Goal: Information Seeking & Learning: Learn about a topic

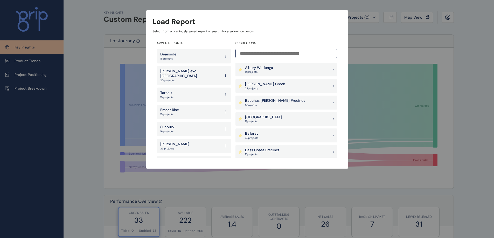
click at [188, 55] on div "Deanside 11 projects" at bounding box center [194, 56] width 74 height 15
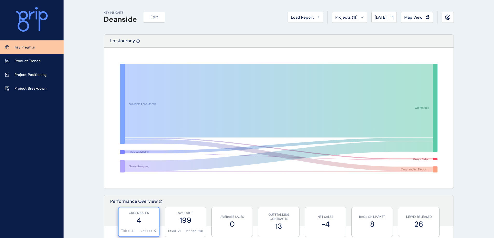
click at [350, 18] on span "Projects ( 11 )" at bounding box center [346, 17] width 22 height 5
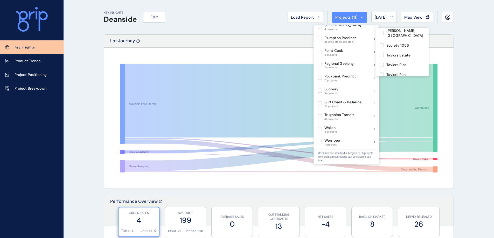
scroll to position [297, 0]
click at [400, 77] on div "[PERSON_NAME]" at bounding box center [401, 82] width 53 height 10
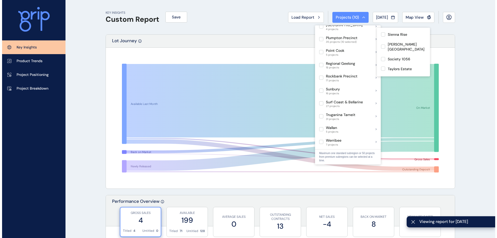
scroll to position [245, 0]
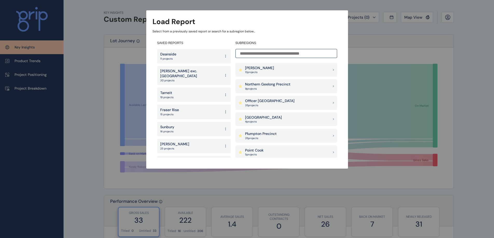
scroll to position [363, 0]
click at [282, 134] on div "Plumpton Precinct 35 project s" at bounding box center [286, 135] width 102 height 14
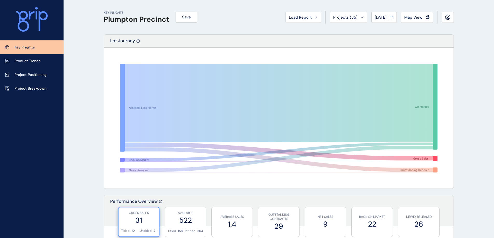
click at [352, 20] on span "Projects ( 35 )" at bounding box center [345, 17] width 24 height 5
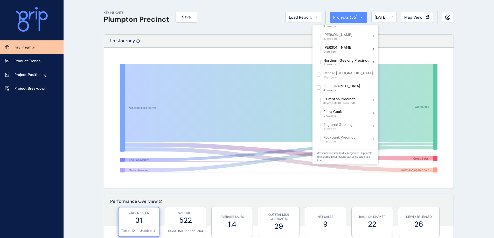
scroll to position [285, 0]
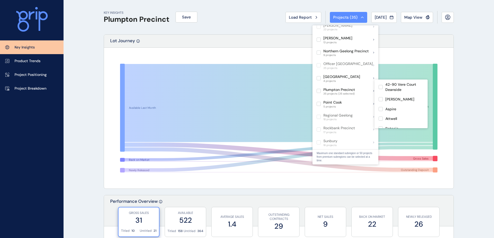
click at [361, 86] on div "Plumpton Precinct 35 projects (35 selected)" at bounding box center [345, 91] width 66 height 13
click at [361, 85] on div "Plumpton Precinct 35 projects" at bounding box center [345, 91] width 66 height 13
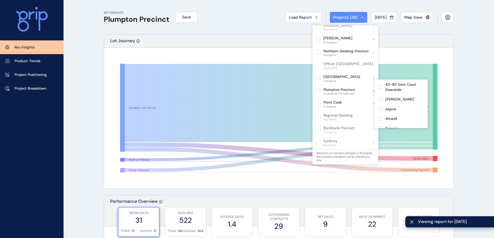
click at [381, 89] on label at bounding box center [380, 87] width 4 height 4
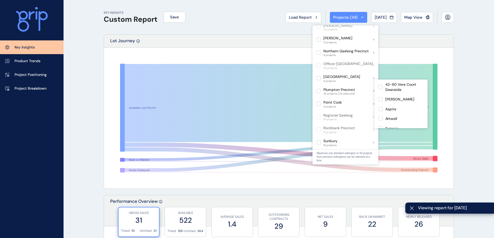
click at [380, 99] on label at bounding box center [380, 99] width 4 height 4
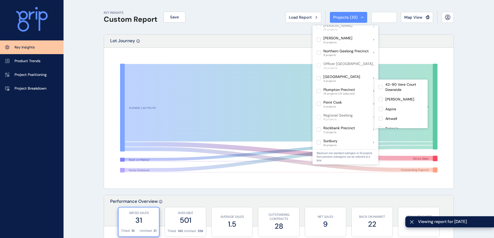
click at [379, 109] on label at bounding box center [380, 109] width 4 height 4
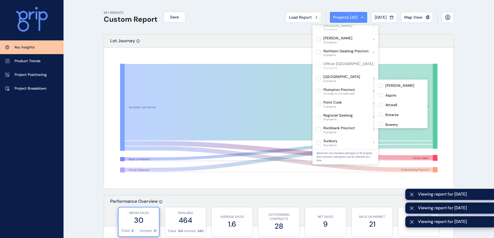
scroll to position [26, 0]
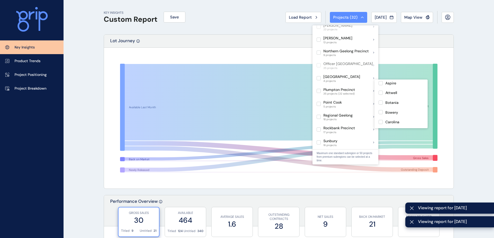
click at [380, 101] on label at bounding box center [380, 103] width 4 height 4
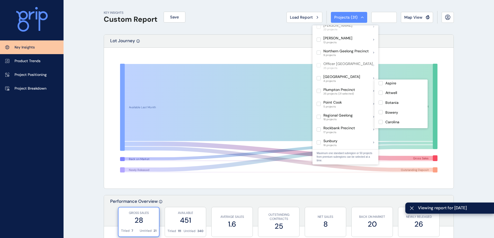
click at [380, 113] on label at bounding box center [380, 112] width 4 height 4
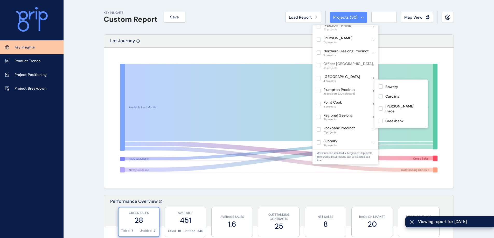
scroll to position [52, 0]
click at [381, 106] on label at bounding box center [380, 108] width 4 height 4
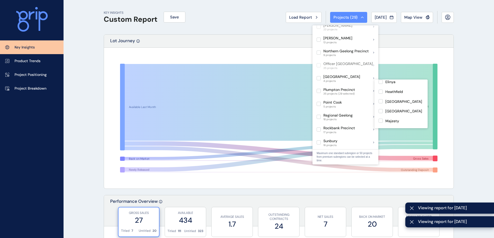
scroll to position [104, 0]
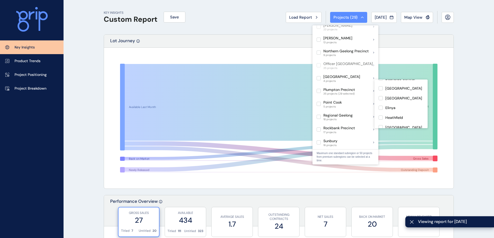
click at [381, 106] on label at bounding box center [380, 108] width 4 height 4
click at [381, 116] on label at bounding box center [380, 118] width 4 height 4
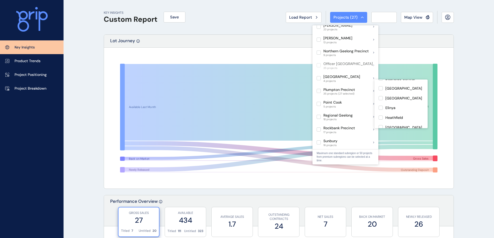
click at [380, 125] on label at bounding box center [380, 127] width 4 height 4
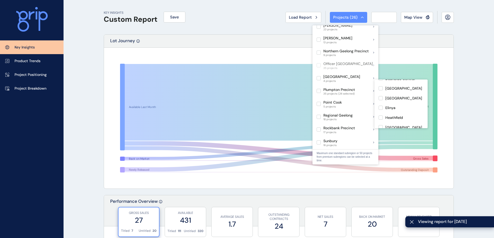
scroll to position [130, 0]
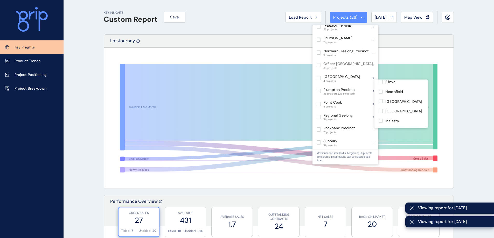
click at [381, 119] on label at bounding box center [380, 121] width 4 height 4
click at [380, 129] on label at bounding box center [380, 131] width 4 height 4
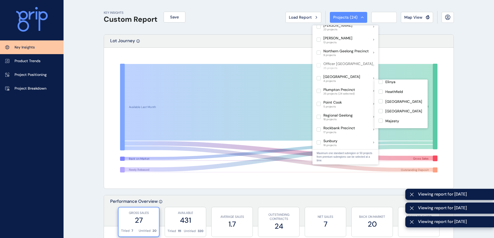
scroll to position [155, 0]
click at [381, 122] on label at bounding box center [380, 124] width 4 height 4
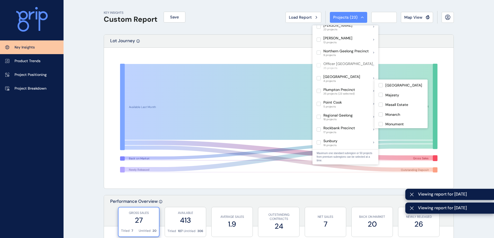
scroll to position [181, 0]
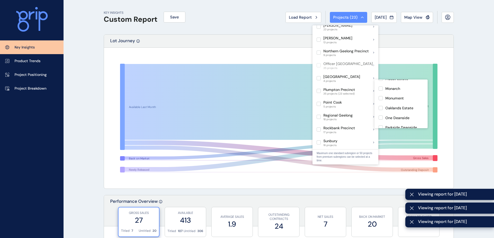
click at [380, 106] on label at bounding box center [380, 108] width 4 height 4
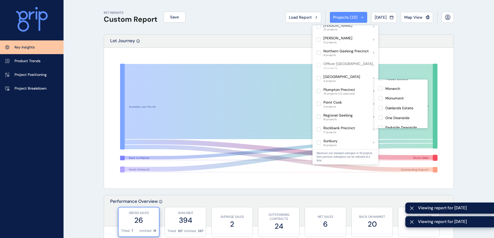
click at [381, 116] on label at bounding box center [380, 118] width 4 height 4
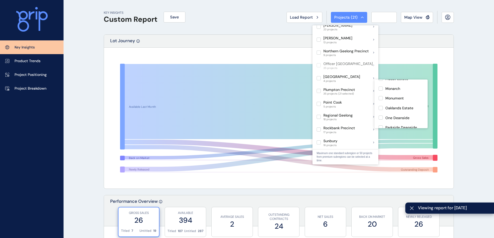
scroll to position [207, 0]
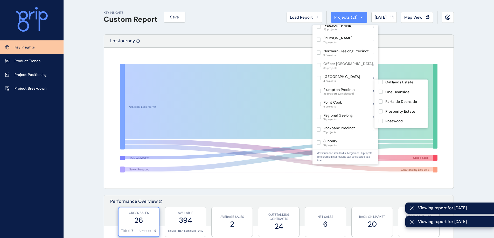
click at [382, 109] on label at bounding box center [380, 111] width 4 height 4
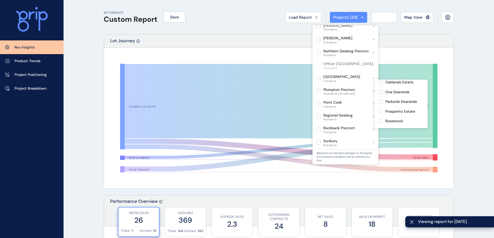
click at [381, 119] on label at bounding box center [380, 121] width 4 height 4
click at [381, 129] on label at bounding box center [380, 131] width 4 height 4
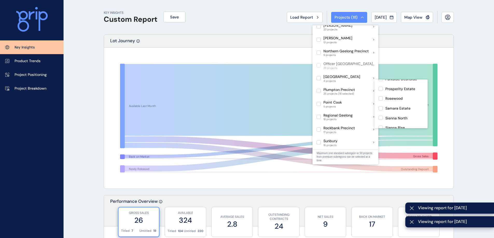
scroll to position [233, 0]
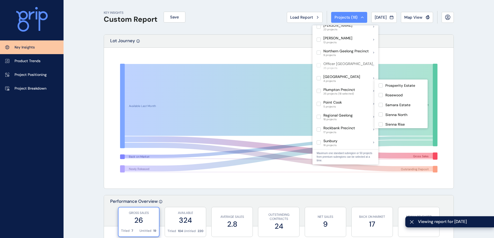
click at [380, 112] on label at bounding box center [380, 114] width 4 height 4
click at [381, 122] on label at bounding box center [380, 124] width 4 height 4
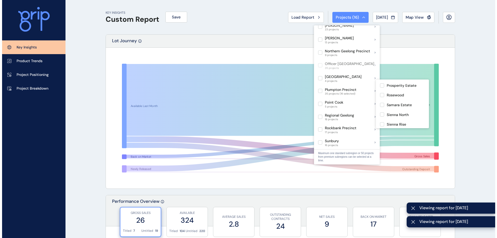
scroll to position [259, 0]
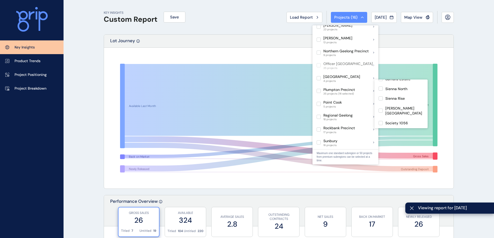
click at [381, 131] on label at bounding box center [380, 133] width 4 height 4
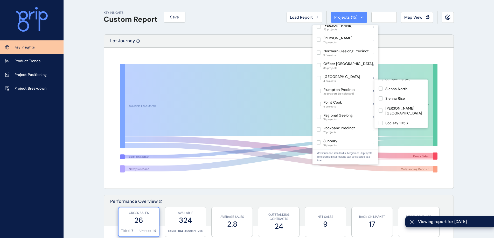
click at [381, 121] on label at bounding box center [380, 123] width 4 height 4
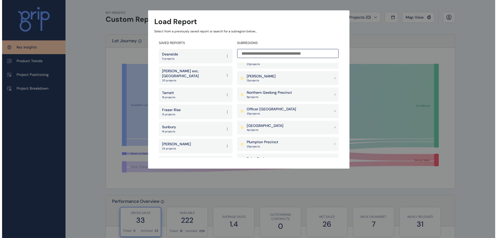
scroll to position [363, 0]
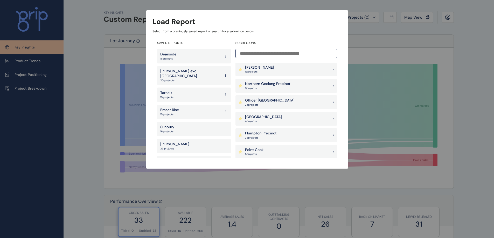
click at [293, 134] on div "Plumpton Precinct 35 project s" at bounding box center [286, 135] width 102 height 14
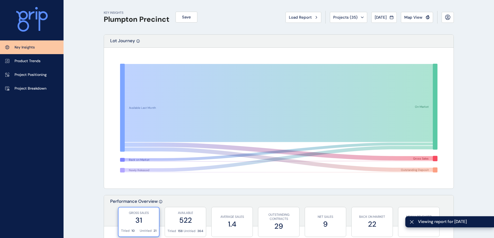
click at [27, 95] on link "Project Breakdown" at bounding box center [31, 89] width 63 height 14
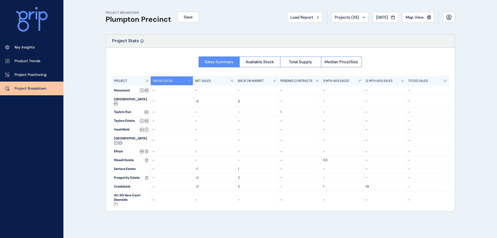
scroll to position [125, 0]
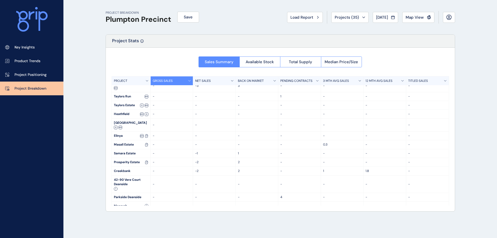
click at [354, 15] on span "Projects ( 35 )" at bounding box center [347, 17] width 24 height 5
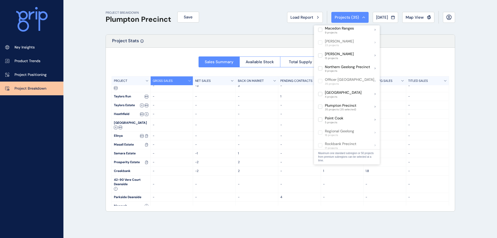
scroll to position [285, 0]
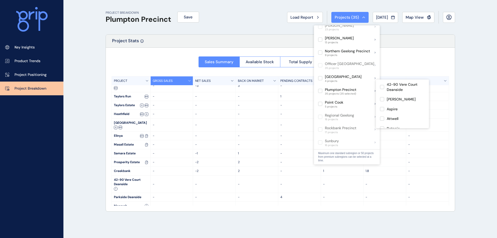
click at [383, 85] on label at bounding box center [382, 87] width 4 height 4
click at [381, 98] on label at bounding box center [382, 99] width 4 height 4
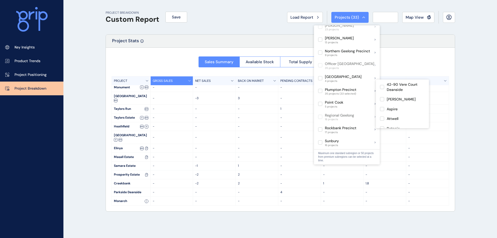
scroll to position [99, 0]
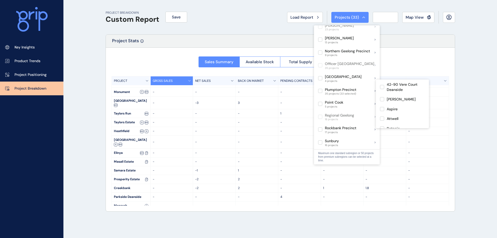
click at [383, 109] on label at bounding box center [382, 109] width 4 height 4
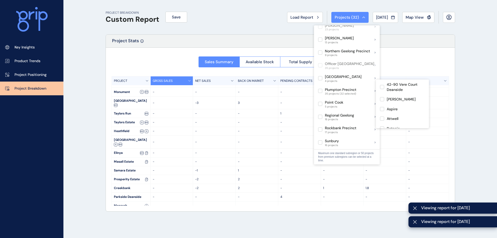
scroll to position [26, 0]
click at [382, 102] on label at bounding box center [382, 103] width 4 height 4
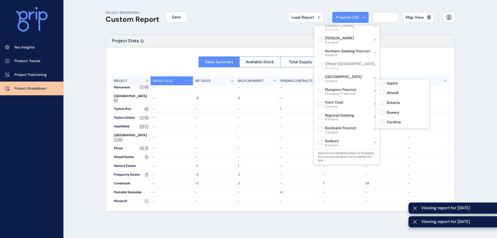
click at [381, 112] on label at bounding box center [382, 112] width 4 height 4
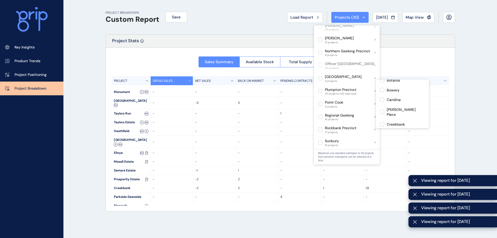
scroll to position [52, 0]
click at [383, 106] on label at bounding box center [382, 108] width 4 height 4
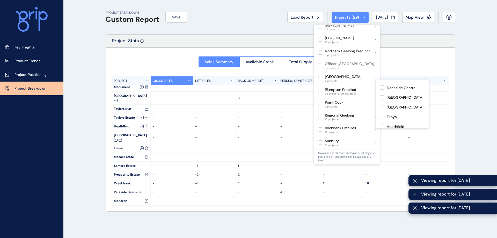
scroll to position [104, 0]
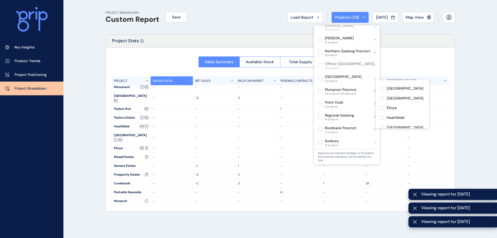
click at [382, 106] on label at bounding box center [382, 108] width 4 height 4
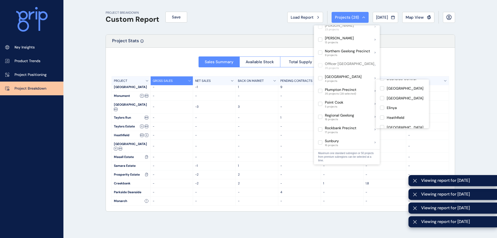
scroll to position [64, 0]
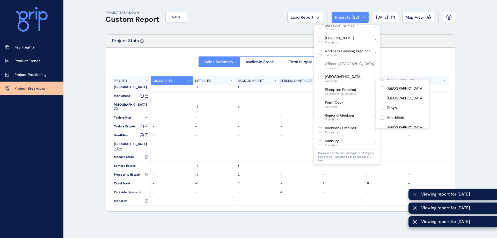
click at [381, 116] on label at bounding box center [382, 118] width 4 height 4
click at [382, 125] on label at bounding box center [382, 127] width 4 height 4
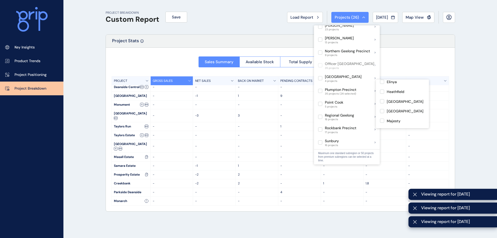
click at [383, 119] on label at bounding box center [382, 121] width 4 height 4
click at [381, 129] on label at bounding box center [382, 131] width 4 height 4
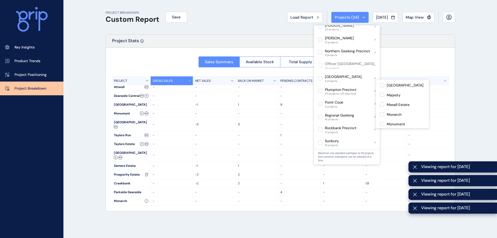
scroll to position [46, 0]
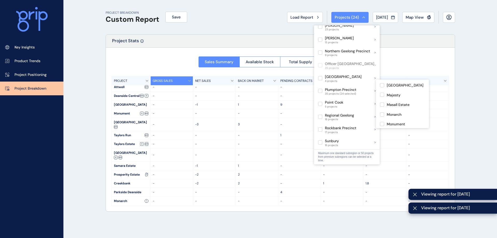
click at [383, 122] on label at bounding box center [382, 124] width 4 height 4
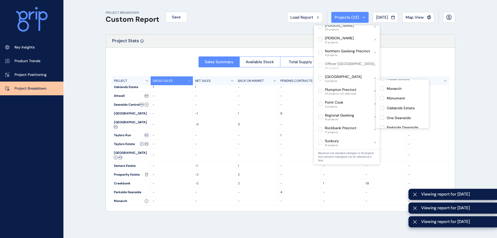
scroll to position [38, 0]
click at [381, 106] on label at bounding box center [382, 108] width 4 height 4
click at [384, 116] on label at bounding box center [382, 118] width 4 height 4
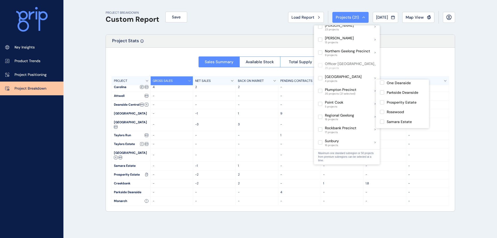
scroll to position [207, 0]
click at [383, 109] on label at bounding box center [382, 111] width 4 height 4
click at [383, 119] on label at bounding box center [382, 121] width 4 height 4
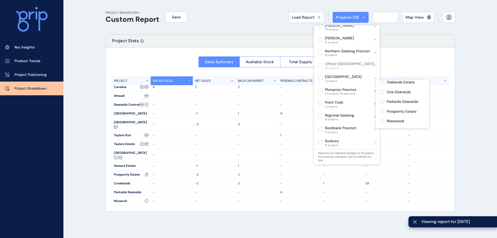
click at [383, 129] on label at bounding box center [382, 131] width 4 height 4
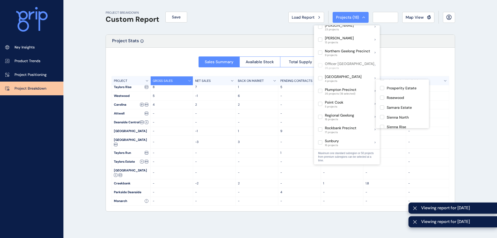
scroll to position [233, 0]
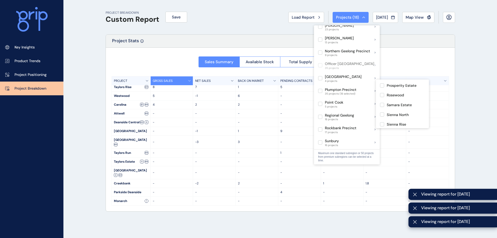
click at [383, 112] on label at bounding box center [382, 114] width 4 height 4
click at [381, 122] on label at bounding box center [382, 124] width 4 height 4
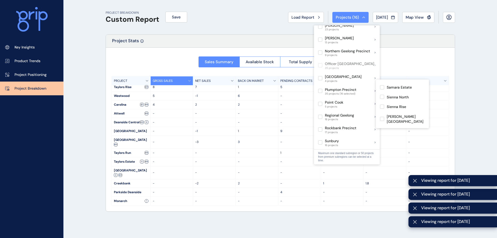
scroll to position [259, 0]
click at [383, 121] on label at bounding box center [382, 123] width 4 height 4
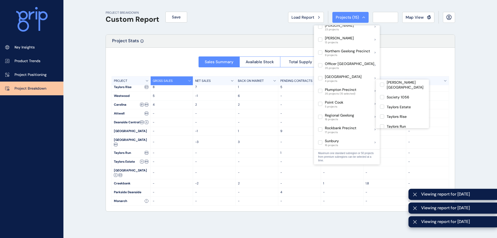
scroll to position [2, 0]
click at [383, 105] on label at bounding box center [382, 107] width 4 height 4
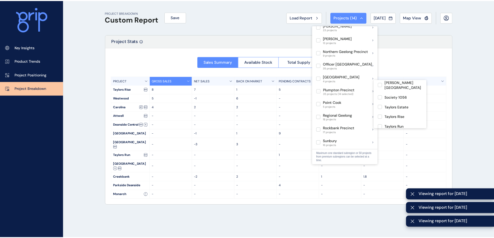
scroll to position [297, 0]
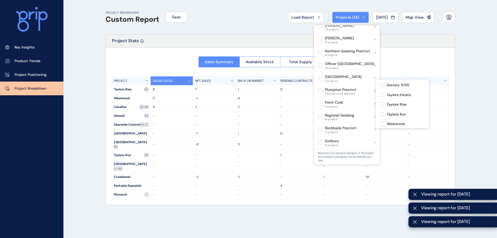
click at [383, 112] on label at bounding box center [382, 114] width 4 height 4
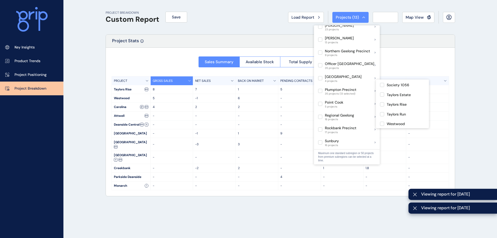
click at [382, 122] on label at bounding box center [382, 124] width 4 height 4
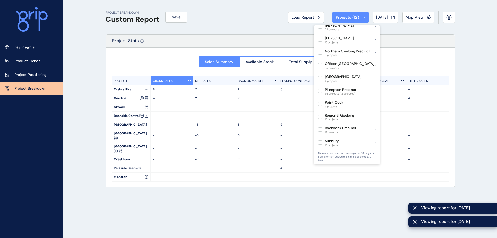
click at [188, 33] on div "PROJECT BREAKDOWN Custom Report Save Load Report Projects ( 12 ) Jul 2025 2025 …" at bounding box center [281, 17] width 350 height 34
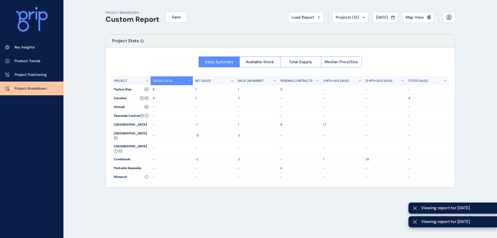
click at [34, 44] on link "Key Insights" at bounding box center [31, 47] width 63 height 14
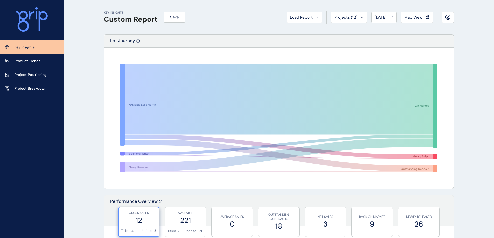
click at [34, 82] on link "Project Breakdown" at bounding box center [31, 89] width 63 height 14
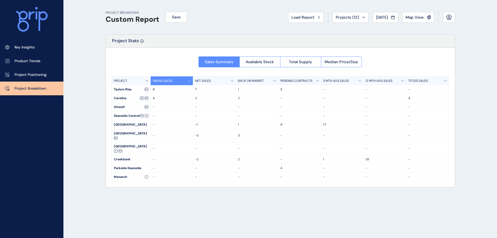
click at [258, 66] on button "Available Stock" at bounding box center [260, 61] width 41 height 11
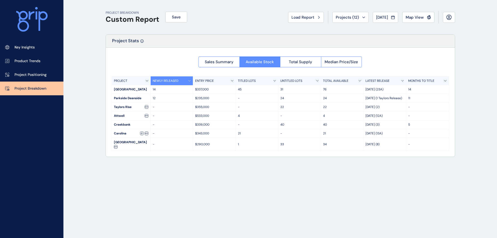
click at [292, 62] on span "Total Supply" at bounding box center [300, 61] width 23 height 5
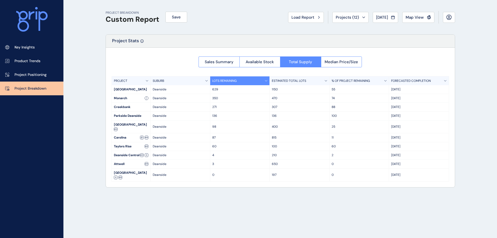
click at [357, 15] on div "Projects ( 12 )" at bounding box center [351, 17] width 30 height 5
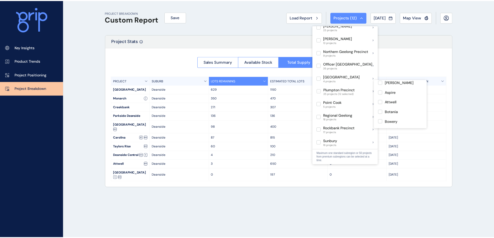
scroll to position [26, 0]
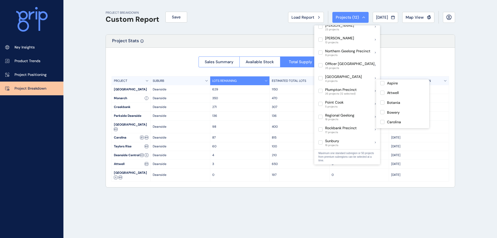
click at [383, 112] on label at bounding box center [383, 112] width 4 height 4
click at [459, 68] on div "PROJECT BREAKDOWN Custom Report Save Load Report Projects ( 13 ) Jul 2025 2025 …" at bounding box center [280, 119] width 363 height 238
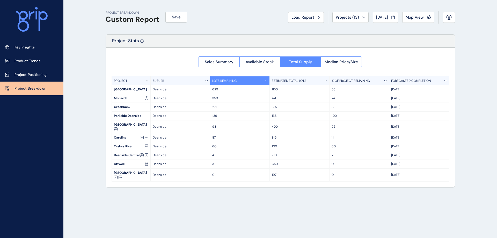
click at [33, 48] on p "Key Insights" at bounding box center [25, 47] width 20 height 5
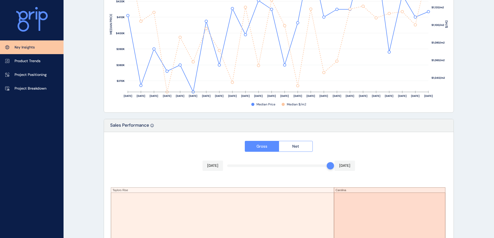
scroll to position [853, 0]
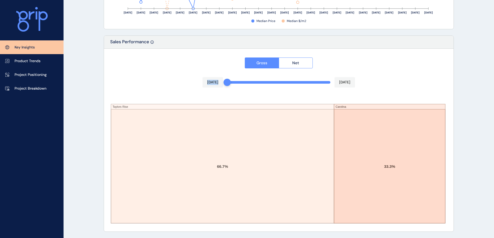
drag, startPoint x: 328, startPoint y: 83, endPoint x: 211, endPoint y: 80, distance: 117.2
click at [211, 80] on div "Gross Net Aug 2024 Jul 2025 Taylors Rise Carolina 66.7% 33.3%" at bounding box center [278, 140] width 349 height 183
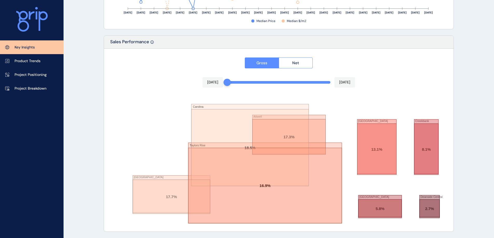
click at [204, 67] on div "Gross Net Aug 2024 Jul 2025 Carolina Little Springs Attwell Taylors Rise Deansi…" at bounding box center [278, 140] width 349 height 183
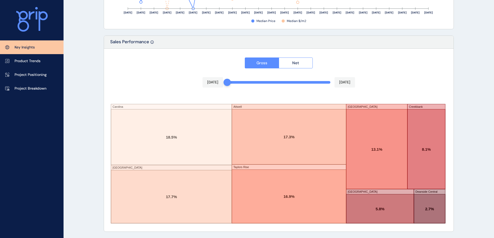
click at [291, 66] on button "Net" at bounding box center [296, 63] width 34 height 11
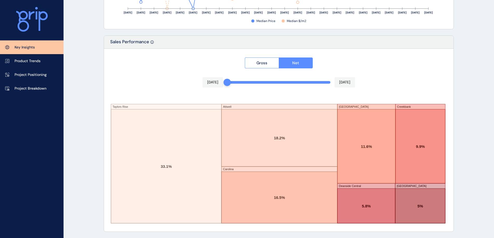
click at [261, 60] on button "Gross" at bounding box center [262, 63] width 34 height 11
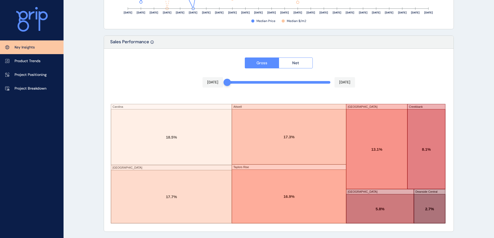
click at [44, 83] on link "Project Breakdown" at bounding box center [31, 89] width 63 height 14
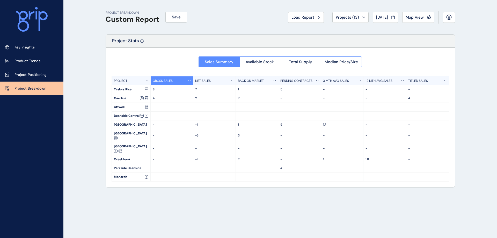
click at [288, 58] on button "Total Supply" at bounding box center [300, 61] width 41 height 11
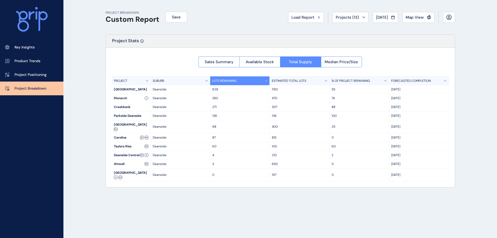
click at [369, 81] on p "% OF PROJECT REMAINING" at bounding box center [351, 81] width 38 height 4
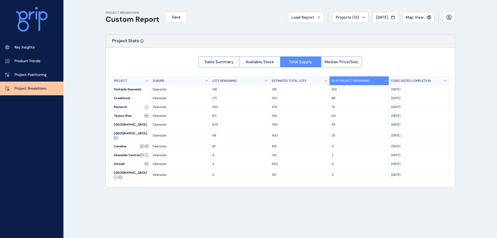
click at [219, 62] on span "Sales Summary" at bounding box center [219, 61] width 29 height 5
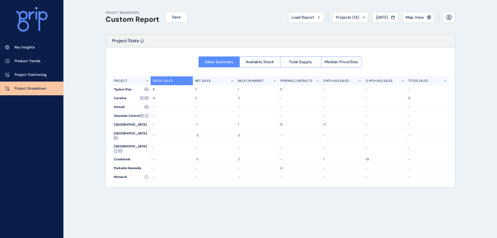
click at [262, 60] on span "Available Stock" at bounding box center [260, 61] width 28 height 5
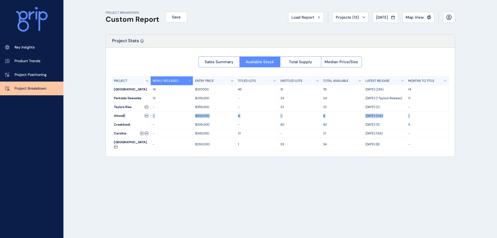
drag, startPoint x: 430, startPoint y: 114, endPoint x: 124, endPoint y: 113, distance: 306.0
click at [124, 113] on div "Attwell - $533,000 4 - 4 Dec 22 (12A) -" at bounding box center [280, 116] width 337 height 9
click at [124, 113] on div "Attwell" at bounding box center [131, 116] width 39 height 9
click at [390, 135] on p "Feb 25 (13A)" at bounding box center [385, 133] width 38 height 4
click at [391, 127] on p "Jun 25 (3)" at bounding box center [385, 125] width 38 height 4
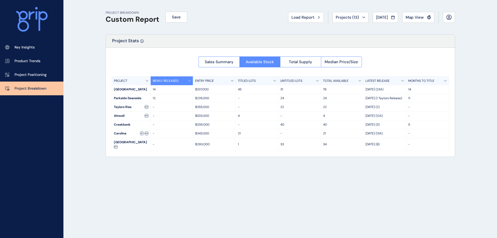
click at [387, 109] on p "May 25 (2)" at bounding box center [385, 107] width 38 height 4
click at [387, 94] on div "Jul 25 (23A)" at bounding box center [385, 89] width 43 height 9
click at [48, 48] on link "Key Insights" at bounding box center [31, 47] width 63 height 14
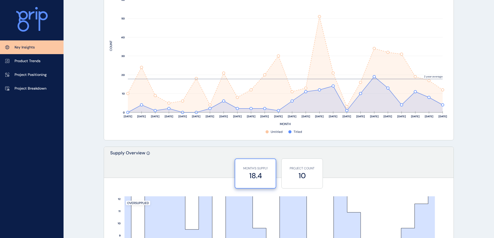
scroll to position [207, 0]
click at [34, 124] on div "Key Insights Product Trends Project Positioning Project Breakdown" at bounding box center [31, 119] width 63 height 238
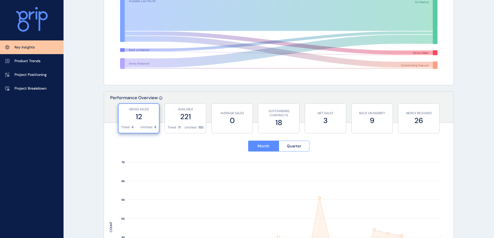
scroll to position [233, 0]
